Goal: Task Accomplishment & Management: Use online tool/utility

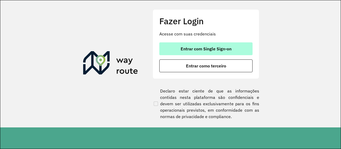
click at [190, 50] on span "Entrar com Single Sign-on" at bounding box center [206, 49] width 51 height 4
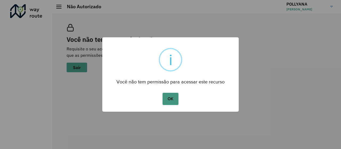
click at [177, 99] on button "OK" at bounding box center [170, 99] width 16 height 12
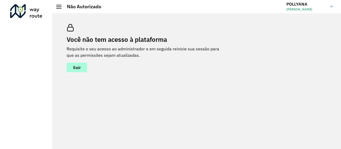
click at [73, 68] on span "Sair" at bounding box center [77, 67] width 8 height 4
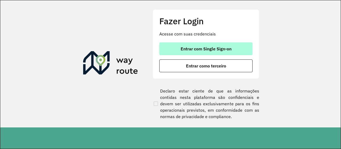
click at [210, 47] on span "Entrar com Single Sign-on" at bounding box center [206, 49] width 51 height 4
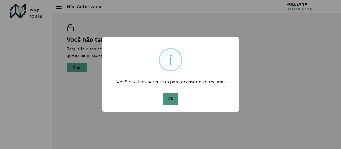
click at [169, 97] on button "OK" at bounding box center [170, 99] width 16 height 12
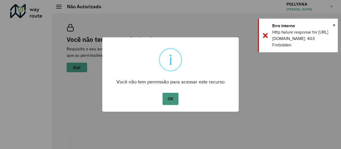
click at [178, 98] on div "OK No Cancel" at bounding box center [170, 98] width 136 height 15
click at [176, 98] on button "OK" at bounding box center [170, 99] width 16 height 12
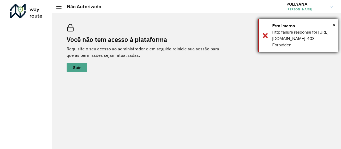
drag, startPoint x: 336, startPoint y: 25, endPoint x: 337, endPoint y: 21, distance: 4.1
click at [336, 25] on div "× Erro interno Http failure response for https://apim.ambevdevs.com.br/roteiriz…" at bounding box center [298, 36] width 80 height 34
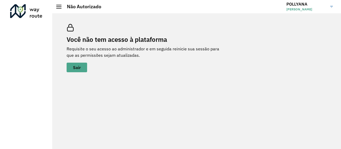
click at [329, 7] on link "POLLYANA POLLYANA JHENIFFER ABREU GONCALVES" at bounding box center [311, 7] width 50 height 14
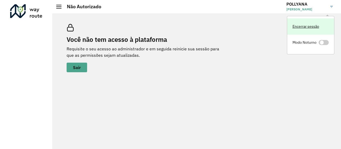
click at [302, 27] on link "Encerrar sessão" at bounding box center [310, 26] width 47 height 16
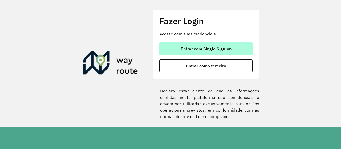
click at [202, 47] on span "Entrar com Single Sign-on" at bounding box center [206, 49] width 51 height 4
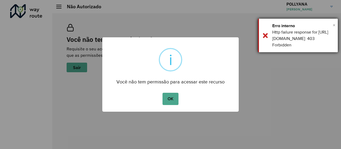
click at [333, 25] on span "×" at bounding box center [334, 25] width 3 height 8
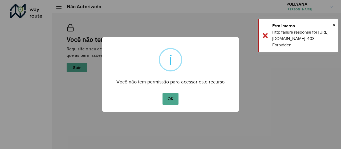
click at [327, 10] on div "× i Você não tem permissão para acessar este recurso OK No Cancel" at bounding box center [170, 74] width 341 height 149
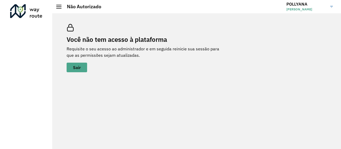
click at [297, 15] on div "Você não tem acesso à plataforma Requisite o seu acesso ao administrador e em s…" at bounding box center [196, 81] width 289 height 136
click at [301, 10] on span "POLLYANA JHENIFFER ABREU GONCALVES" at bounding box center [306, 9] width 40 height 5
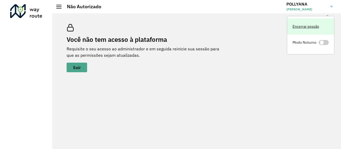
click at [311, 28] on link "Encerrar sessão" at bounding box center [310, 26] width 47 height 16
